Goal: Information Seeking & Learning: Learn about a topic

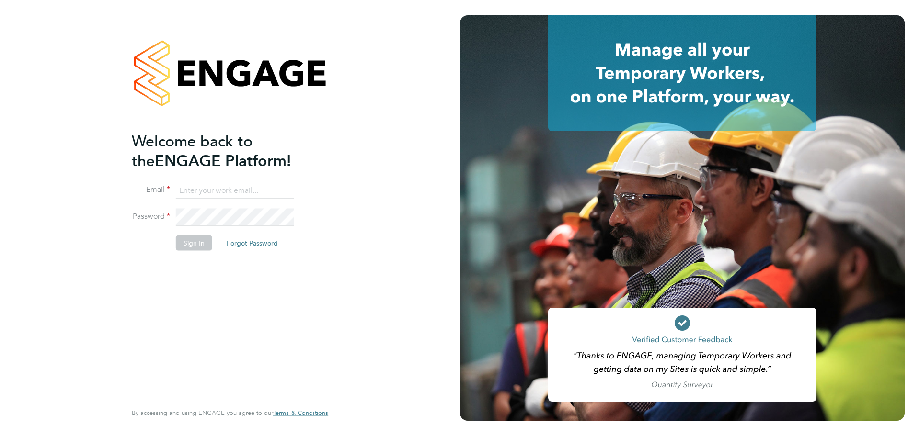
type input "[PERSON_NAME][EMAIL_ADDRESS][DOMAIN_NAME]"
drag, startPoint x: 217, startPoint y: 243, endPoint x: 209, endPoint y: 243, distance: 8.1
click at [217, 243] on li "Sign In Forgot Password" at bounding box center [225, 247] width 187 height 25
click at [202, 243] on button "Sign In" at bounding box center [194, 242] width 36 height 15
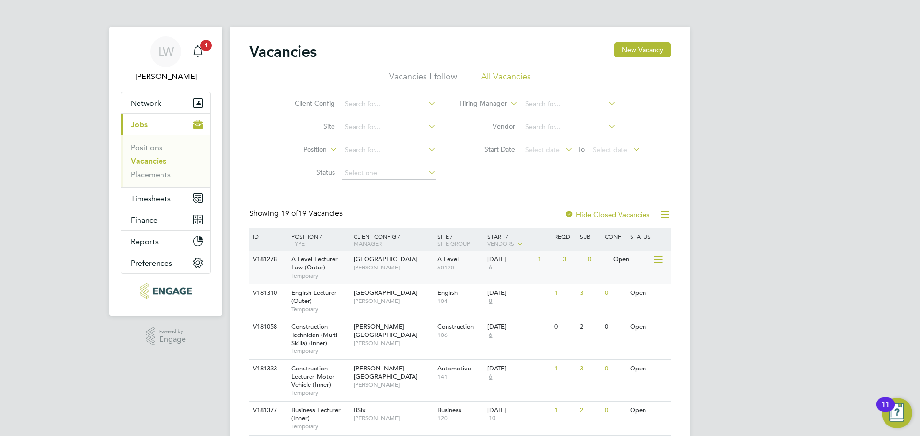
click at [372, 263] on span "Havering Sixth Form Campus" at bounding box center [385, 259] width 64 height 8
click at [200, 52] on icon "Main navigation" at bounding box center [197, 51] width 11 height 11
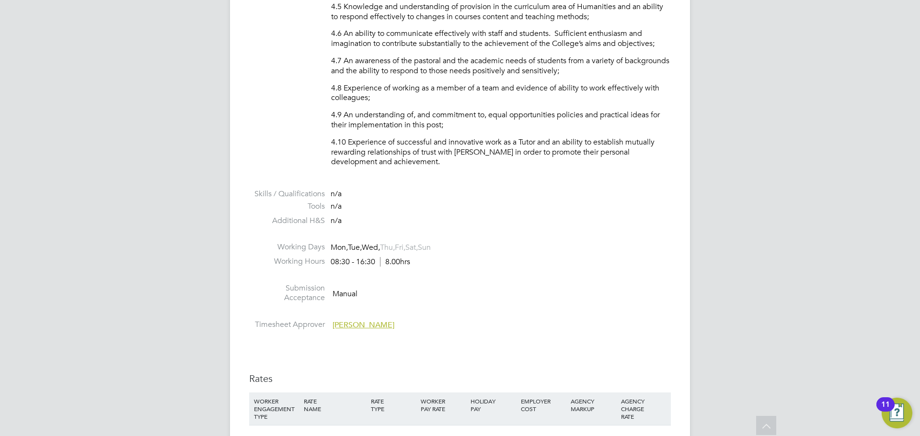
scroll to position [1054, 0]
